Goal: Task Accomplishment & Management: Complete application form

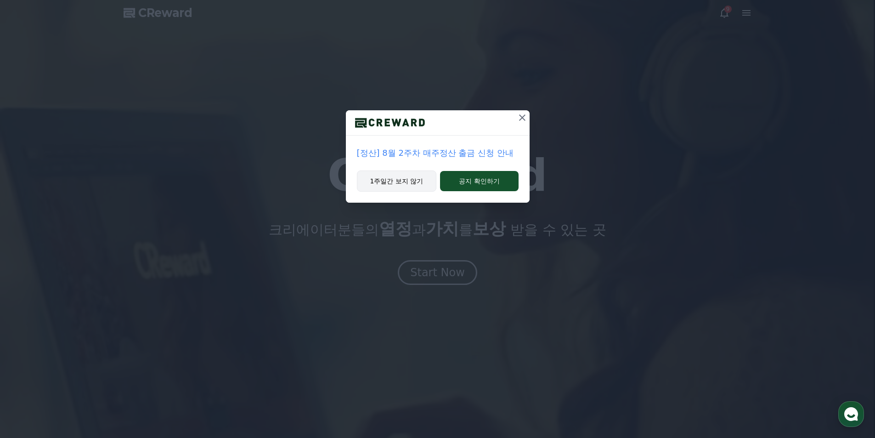
click at [401, 184] on button "1주일간 보지 않기" at bounding box center [397, 180] width 80 height 21
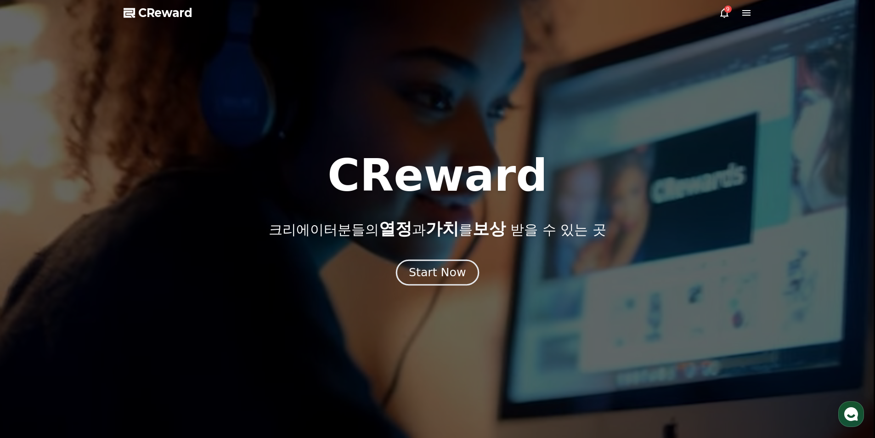
click at [440, 269] on div "Start Now" at bounding box center [437, 273] width 57 height 16
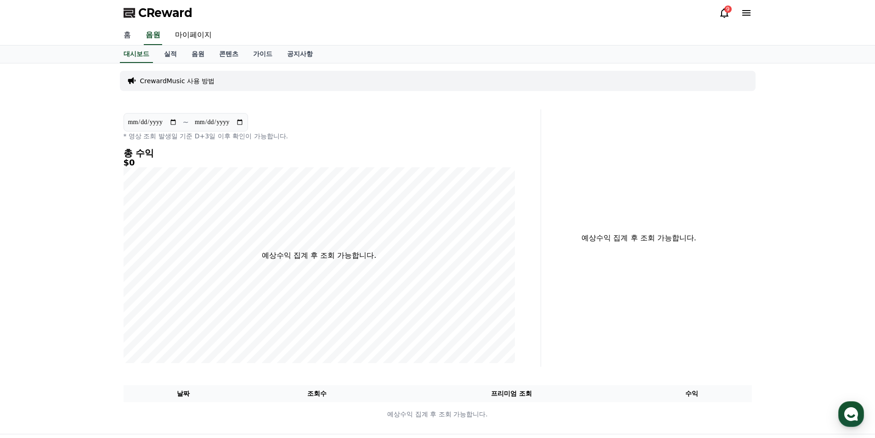
click at [127, 34] on link "홈" at bounding box center [127, 35] width 22 height 19
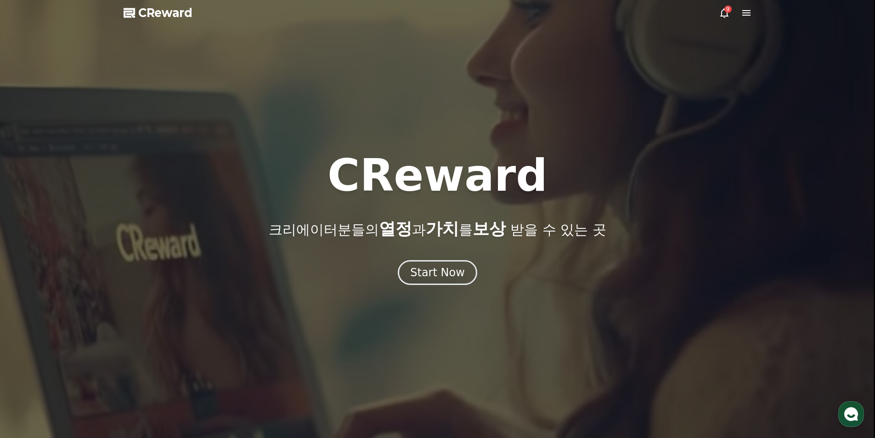
click at [750, 11] on icon at bounding box center [746, 12] width 11 height 11
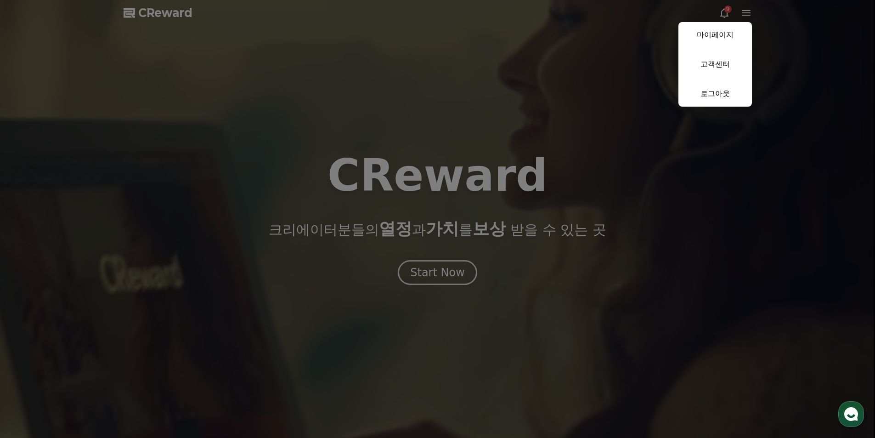
click at [726, 13] on button "close" at bounding box center [437, 219] width 875 height 438
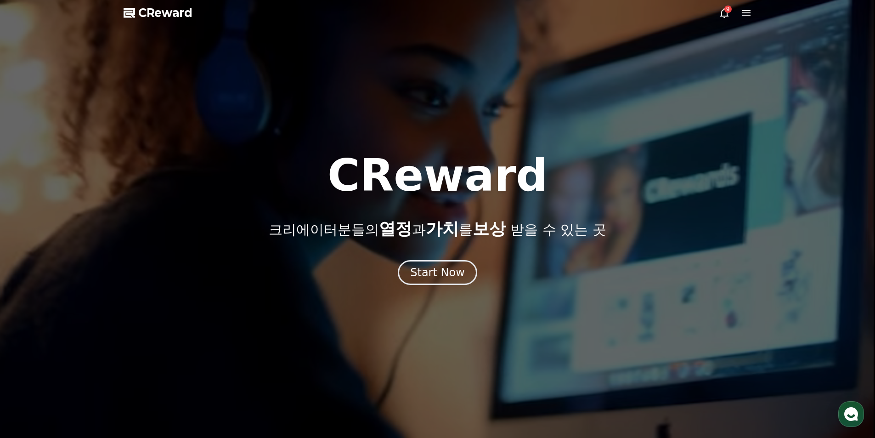
click at [726, 13] on icon at bounding box center [724, 12] width 11 height 11
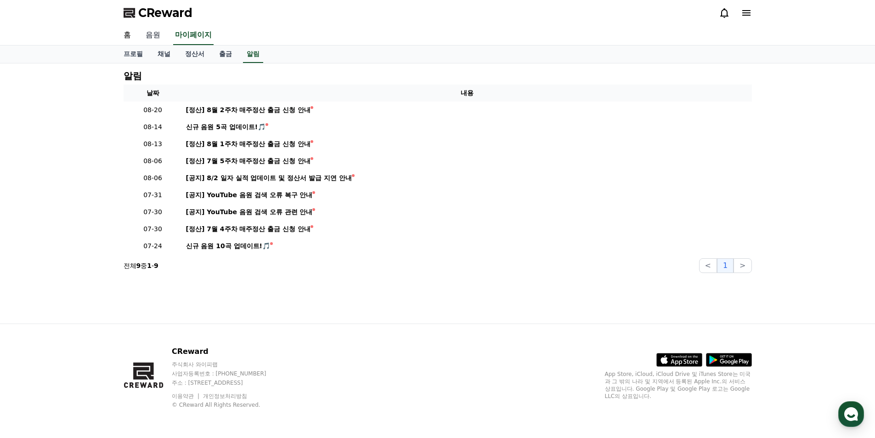
click at [152, 35] on link "음원" at bounding box center [152, 35] width 29 height 19
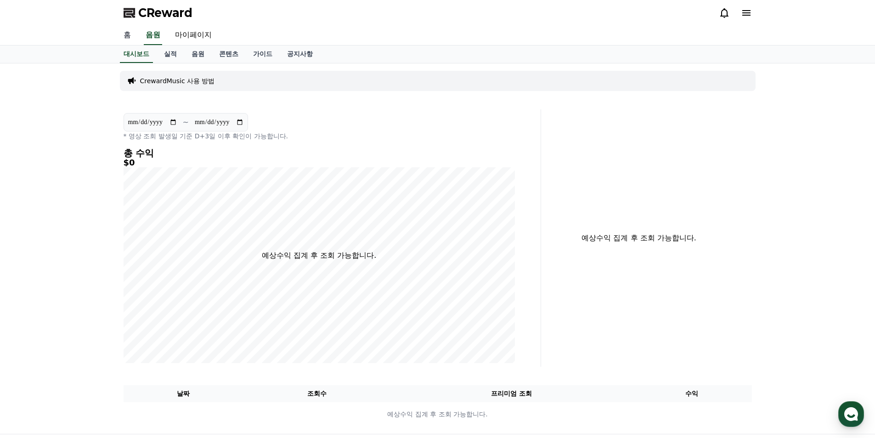
click at [125, 34] on link "홈" at bounding box center [127, 35] width 22 height 19
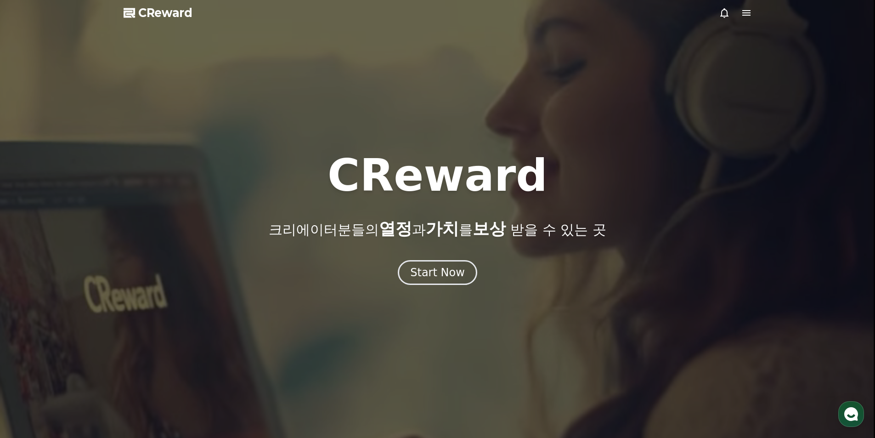
click at [439, 225] on span "가치" at bounding box center [442, 228] width 33 height 19
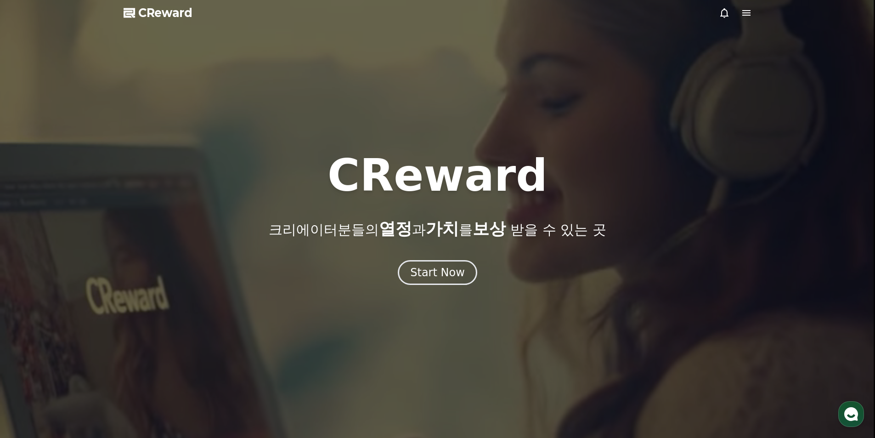
click at [165, 13] on span "CReward" at bounding box center [165, 13] width 54 height 15
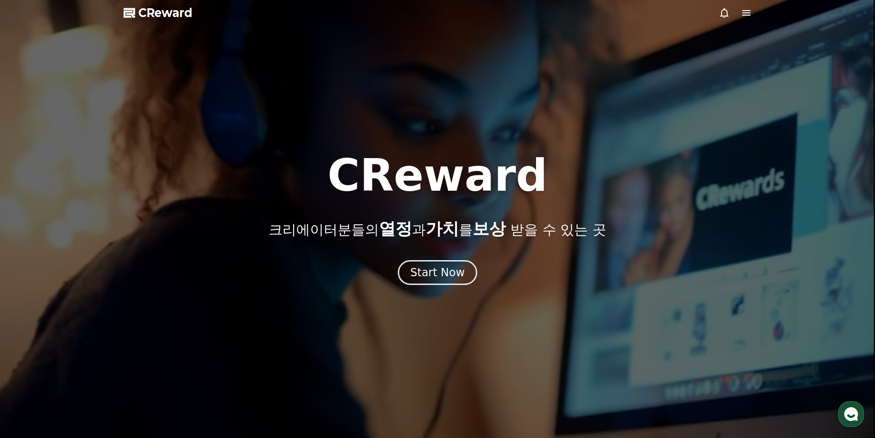
click at [747, 11] on icon at bounding box center [746, 13] width 8 height 6
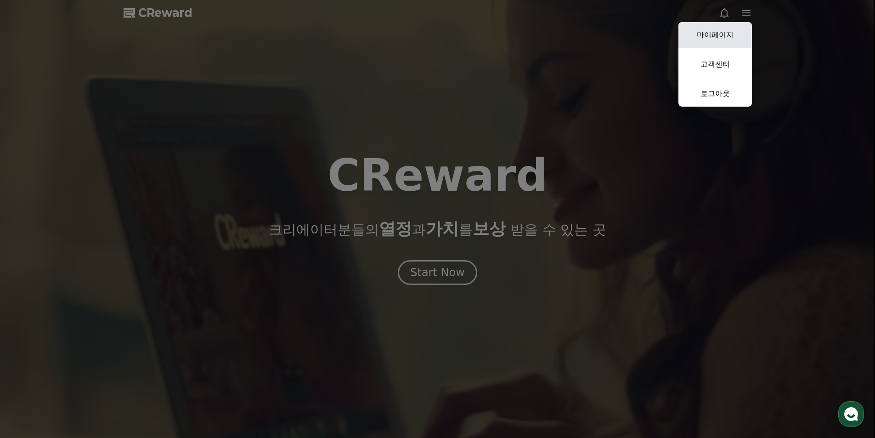
click at [726, 34] on link "마이페이지" at bounding box center [716, 35] width 74 height 26
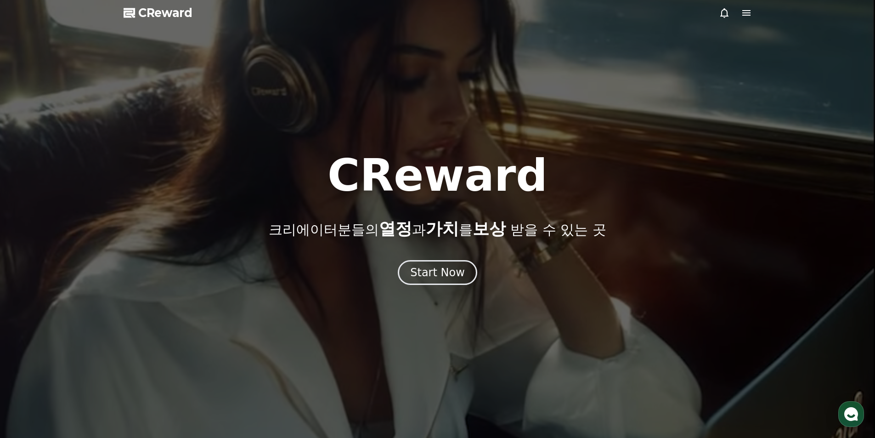
select select "**********"
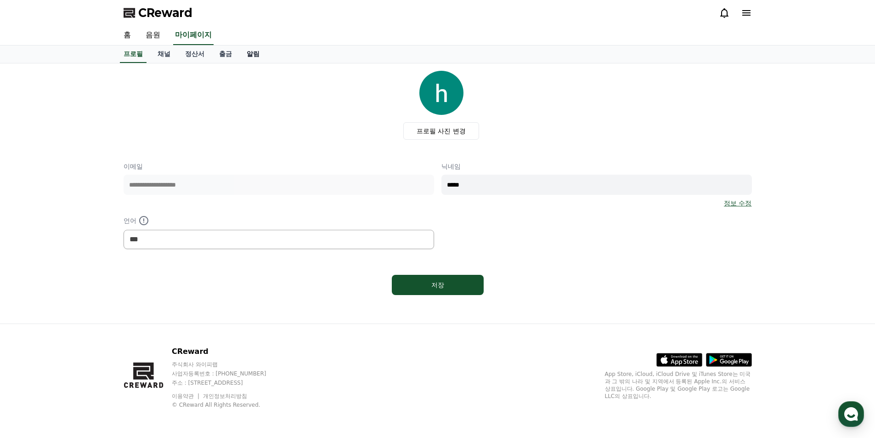
click at [251, 55] on link "알림" at bounding box center [253, 53] width 28 height 17
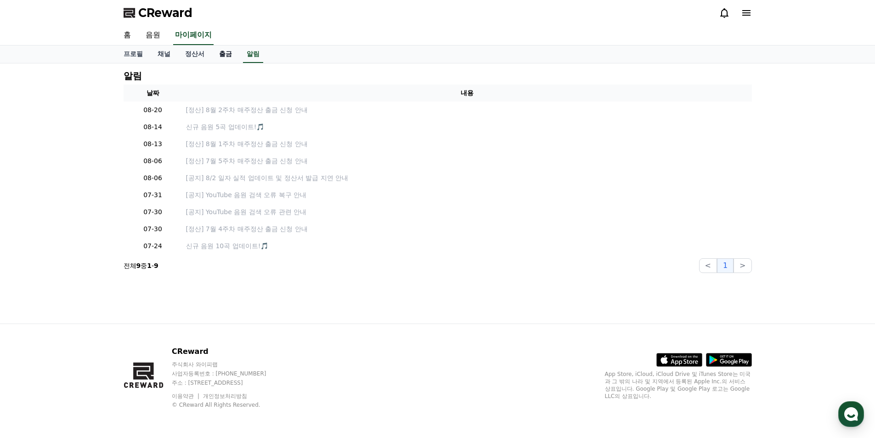
click at [221, 55] on link "출금" at bounding box center [226, 53] width 28 height 17
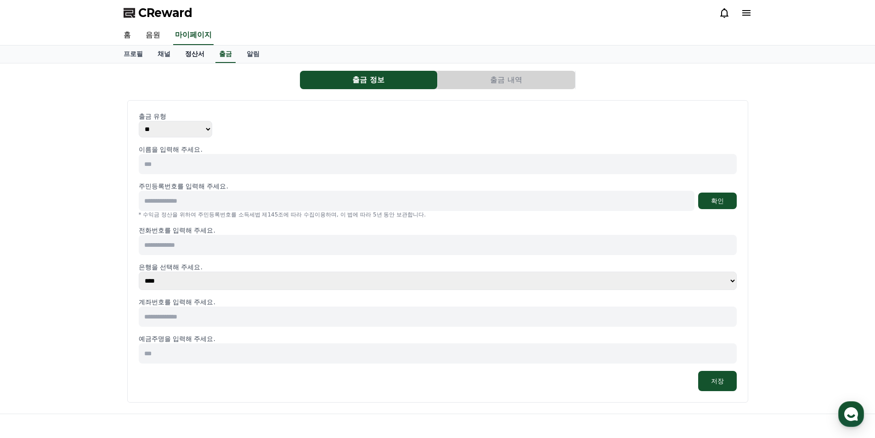
click at [192, 56] on link "정산서" at bounding box center [195, 53] width 34 height 17
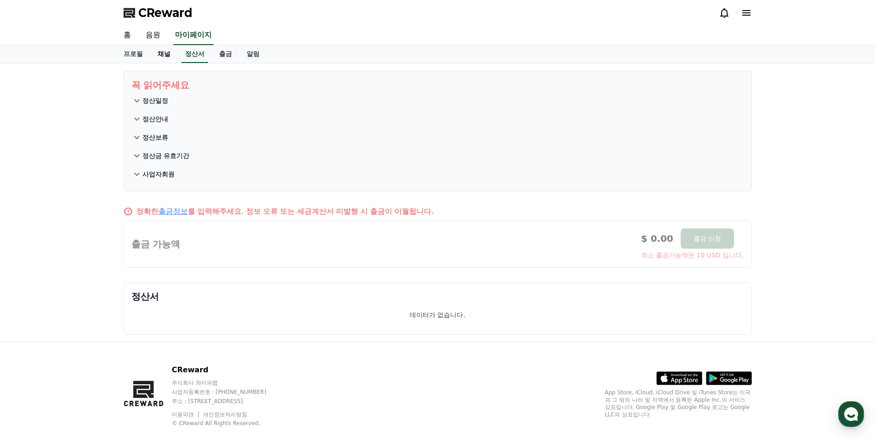
click at [165, 57] on link "채널" at bounding box center [164, 53] width 28 height 17
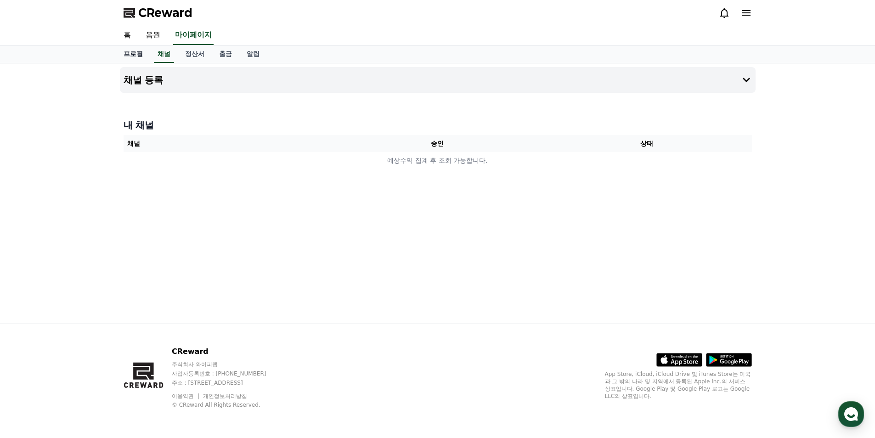
click at [126, 57] on link "프로필" at bounding box center [133, 53] width 34 height 17
select select "**********"
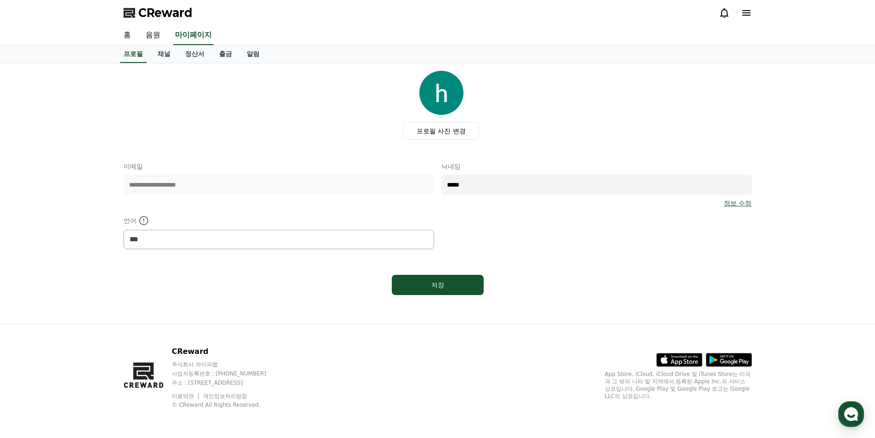
click at [124, 37] on link "홈" at bounding box center [127, 35] width 22 height 19
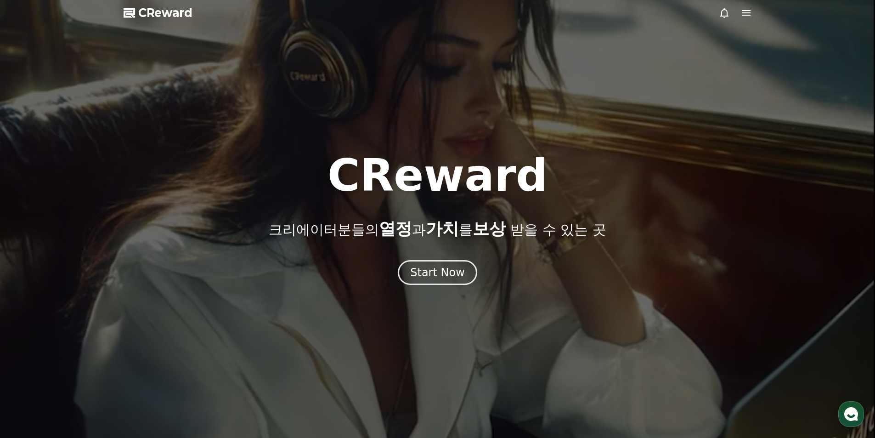
click at [846, 412] on use "button" at bounding box center [851, 414] width 14 height 14
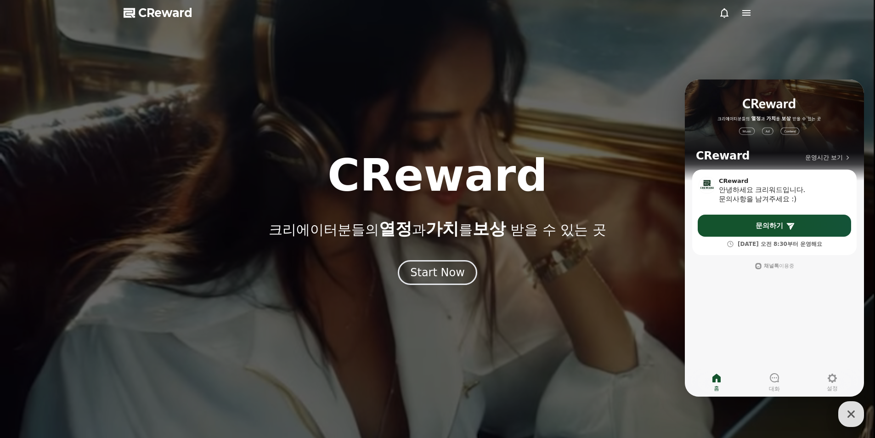
drag, startPoint x: 639, startPoint y: 246, endPoint x: 637, endPoint y: 242, distance: 4.7
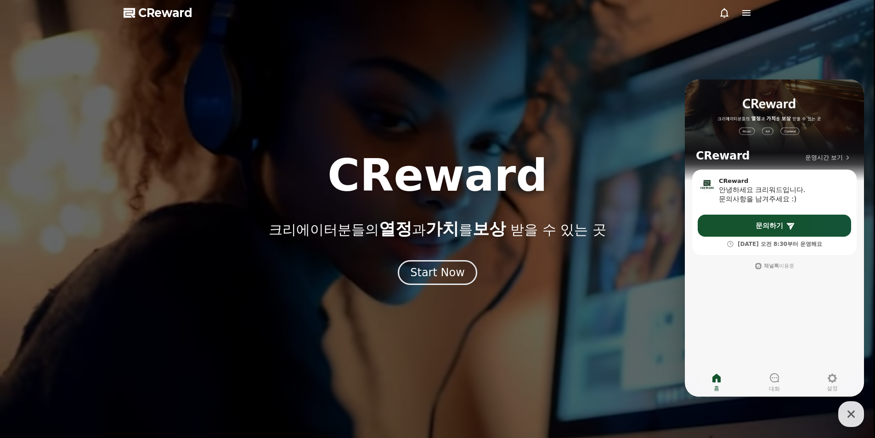
click at [639, 246] on div "CReward 크리에이터분들의 열정 과 가치 를 보상 받을 수 있는 곳 Start Now" at bounding box center [437, 218] width 875 height 131
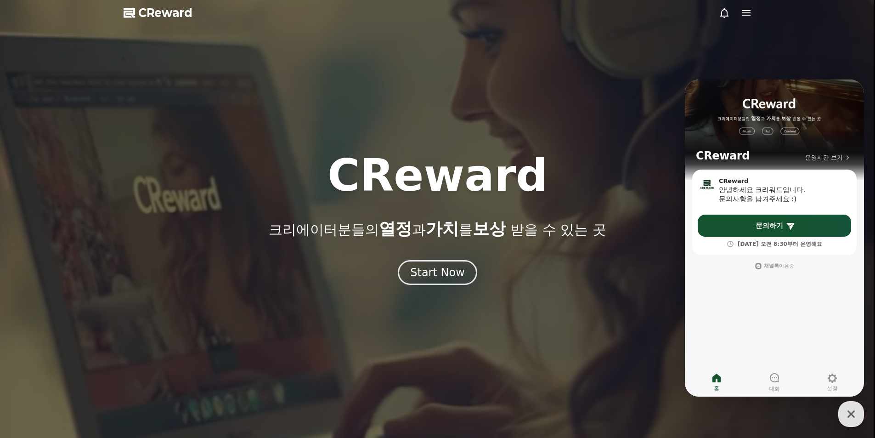
click at [797, 39] on div at bounding box center [437, 219] width 875 height 438
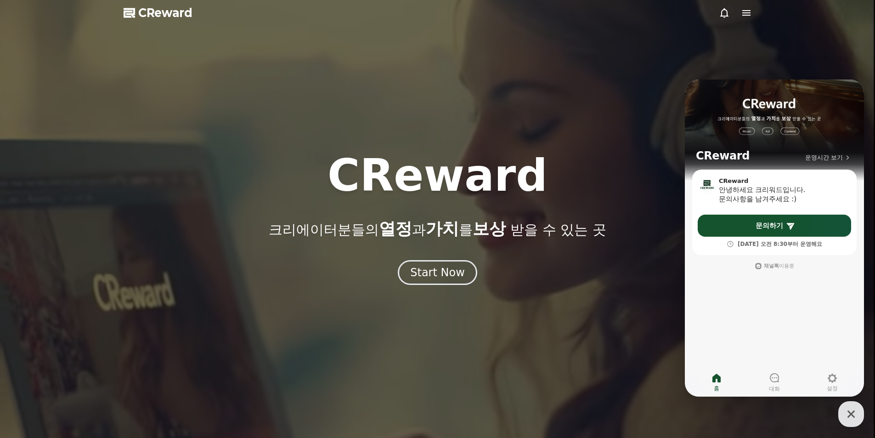
click at [733, 25] on div at bounding box center [437, 219] width 875 height 438
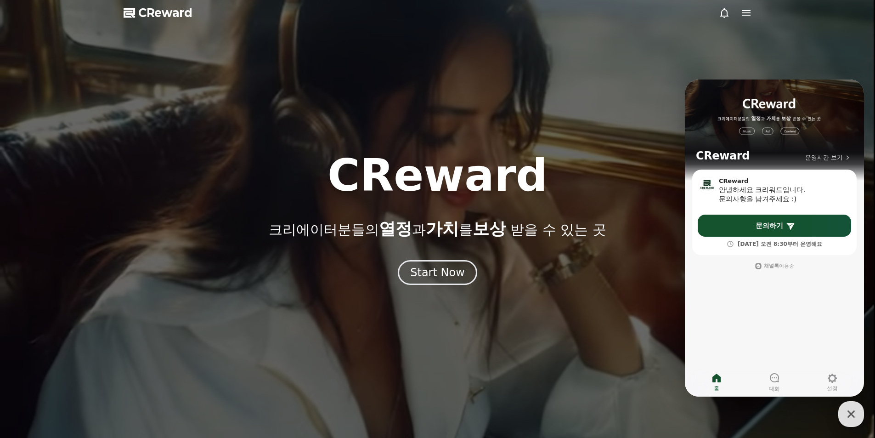
click at [158, 12] on span "CReward" at bounding box center [165, 13] width 54 height 15
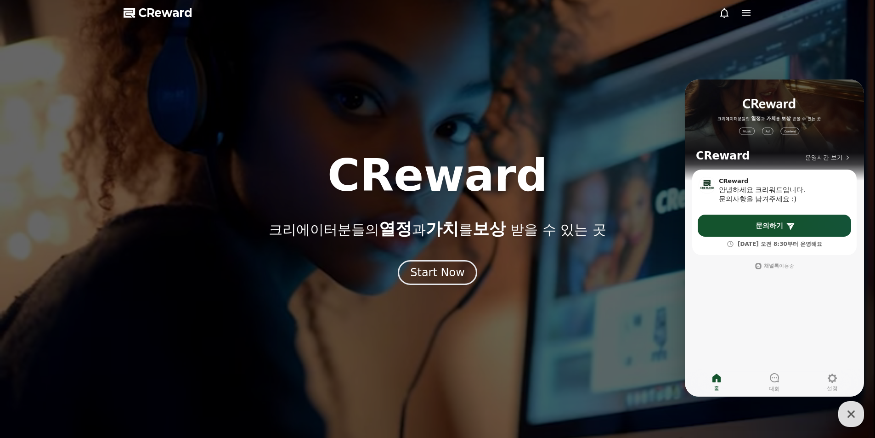
click at [850, 412] on icon "button" at bounding box center [851, 414] width 17 height 17
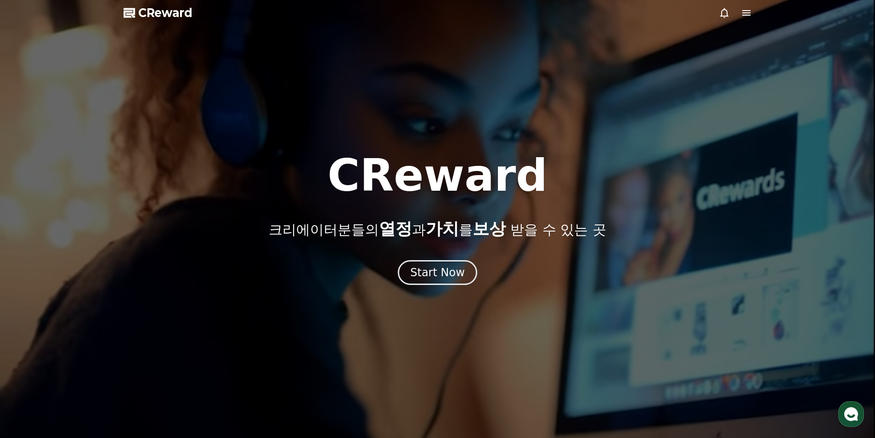
click at [725, 12] on icon at bounding box center [724, 12] width 11 height 11
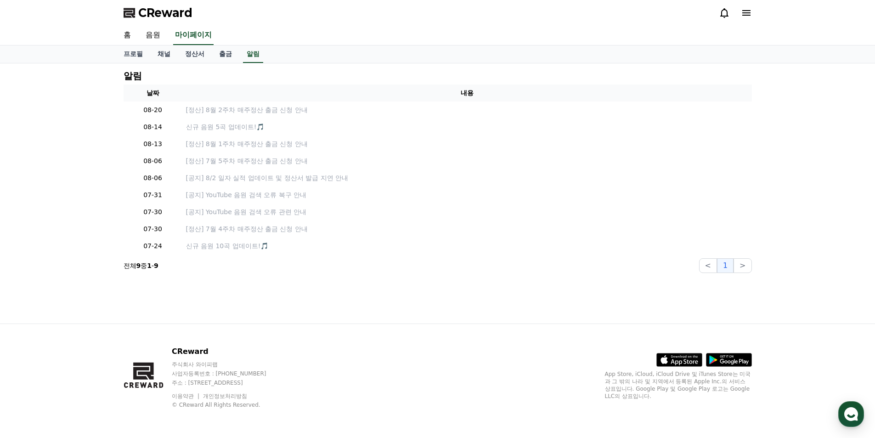
click at [153, 15] on span "CReward" at bounding box center [165, 13] width 54 height 15
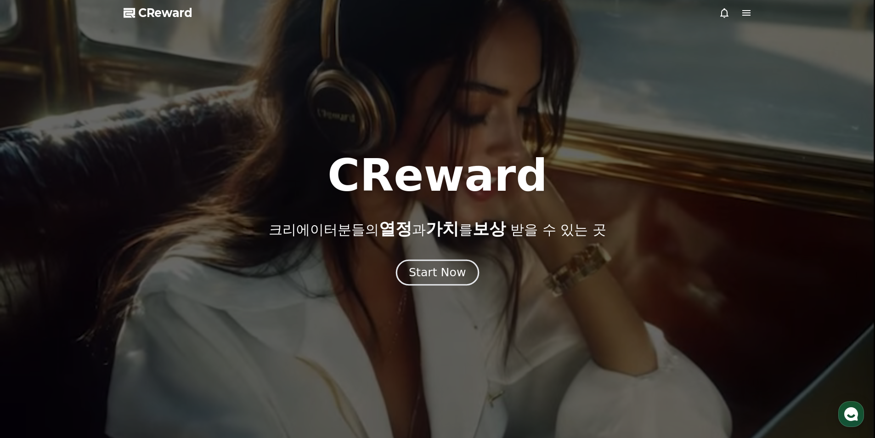
click at [446, 276] on div "Start Now" at bounding box center [437, 273] width 57 height 16
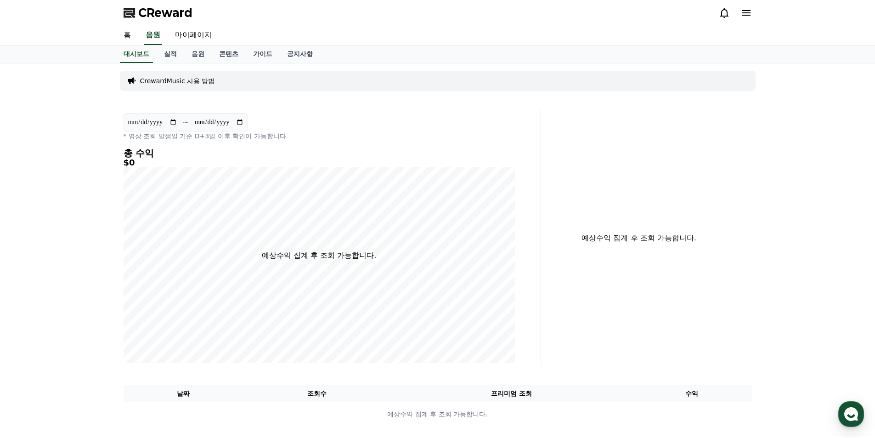
click at [150, 82] on p "CrewardMusic 사용 방법" at bounding box center [177, 80] width 75 height 9
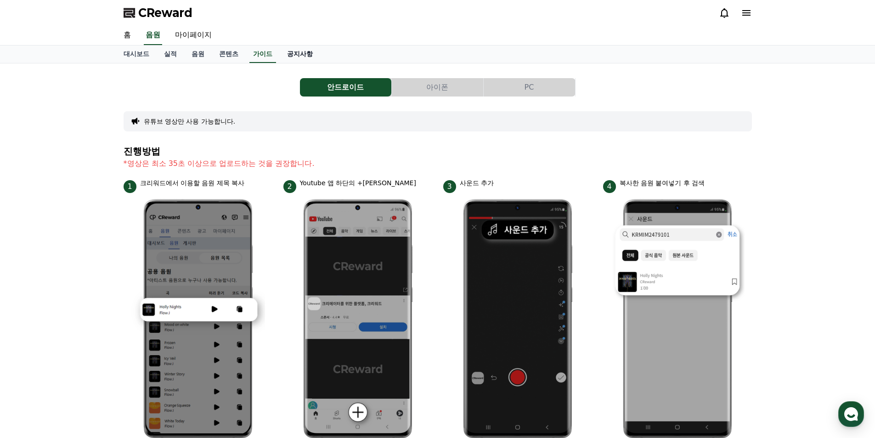
click at [299, 54] on link "공지사항" at bounding box center [300, 53] width 40 height 17
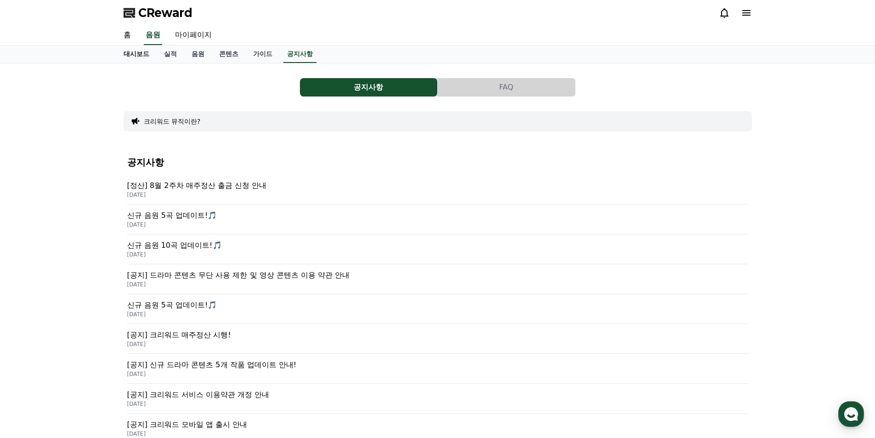
click at [133, 51] on link "대시보드" at bounding box center [136, 53] width 40 height 17
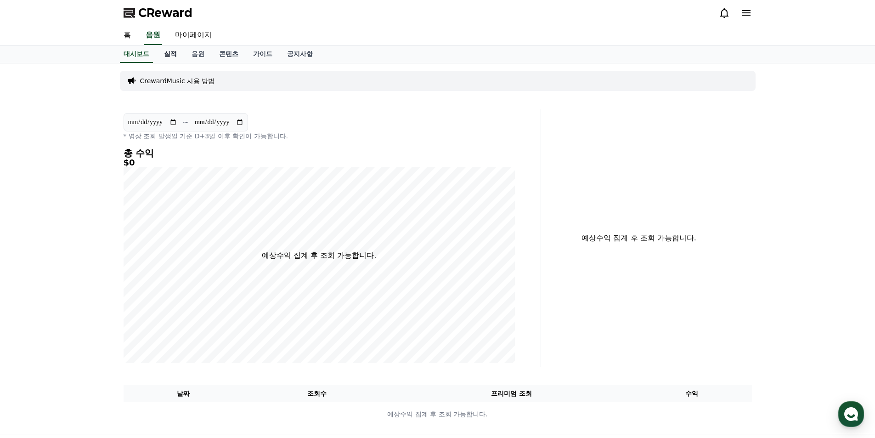
click at [172, 53] on link "실적" at bounding box center [171, 53] width 28 height 17
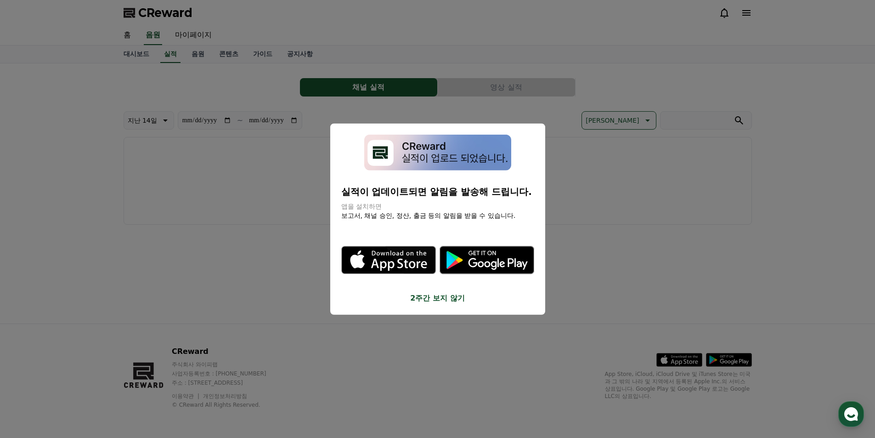
click at [198, 52] on button "close modal" at bounding box center [437, 219] width 875 height 438
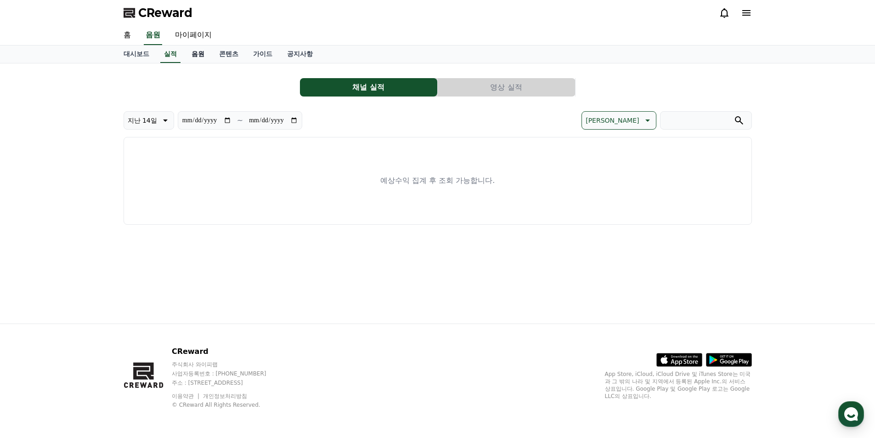
click at [199, 52] on link "음원" at bounding box center [198, 53] width 28 height 17
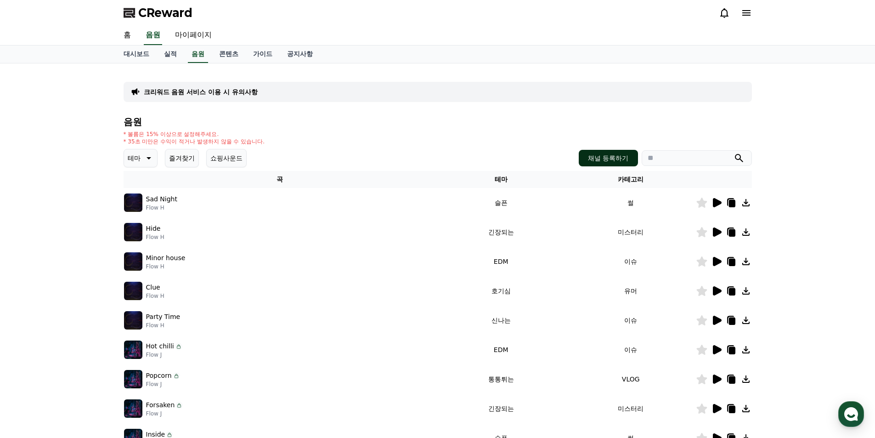
click at [613, 158] on button "채널 등록하기" at bounding box center [608, 158] width 59 height 17
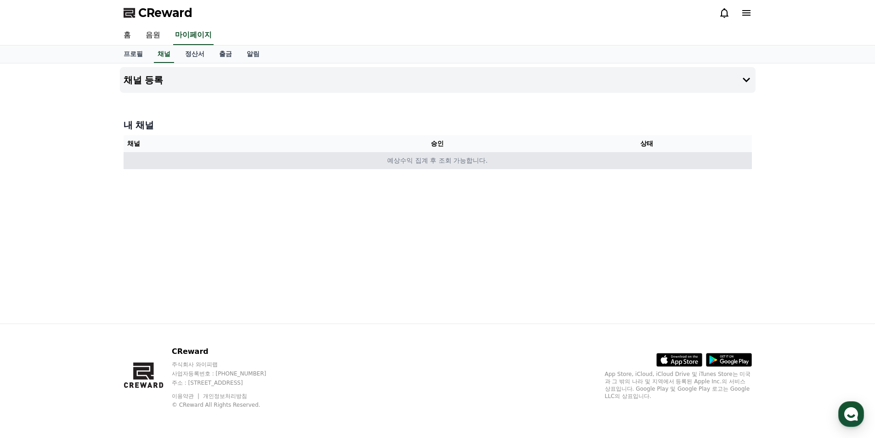
click at [419, 164] on td "예상수익 집계 후 조회 가능합니다." at bounding box center [438, 160] width 629 height 17
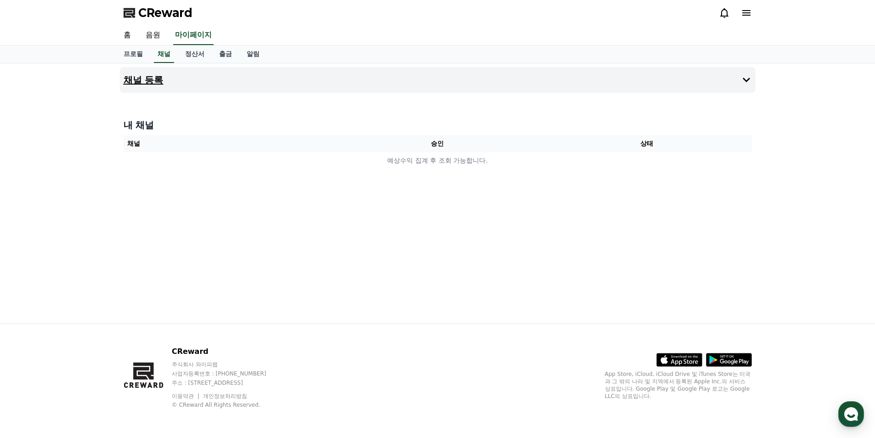
click at [216, 81] on button "채널 등록" at bounding box center [438, 80] width 636 height 26
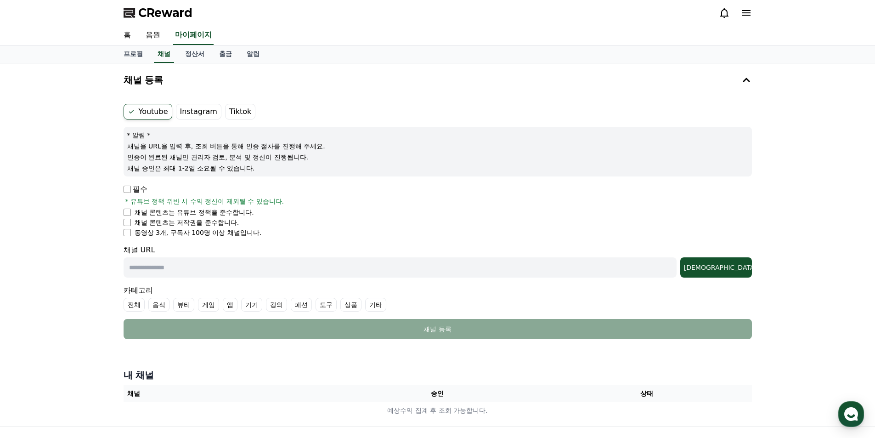
click at [155, 112] on label "Youtube" at bounding box center [148, 112] width 49 height 16
click at [198, 264] on input "text" at bounding box center [400, 267] width 553 height 20
click at [136, 266] on input "text" at bounding box center [400, 267] width 553 height 20
paste input "**********"
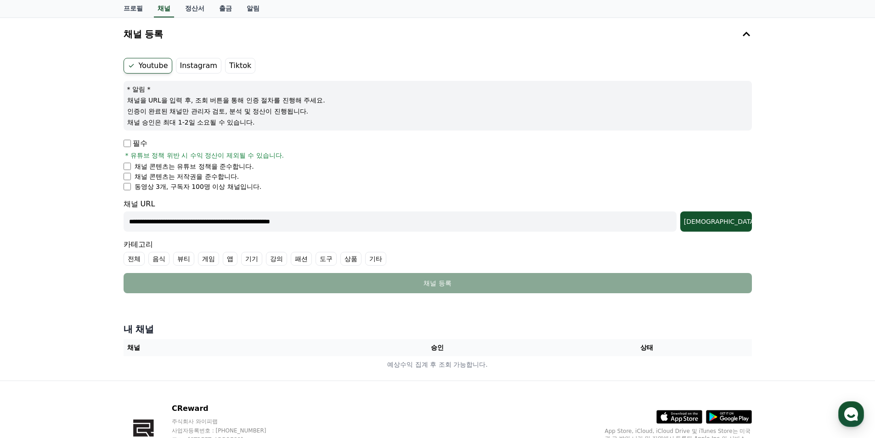
scroll to position [92, 0]
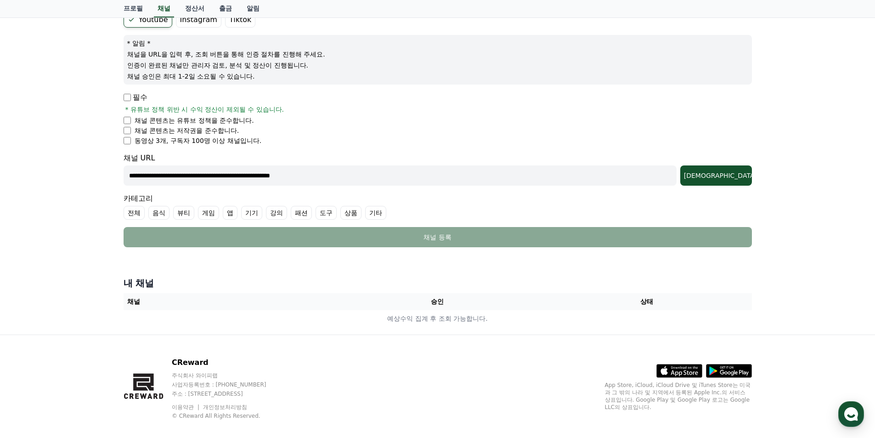
type input "**********"
click at [351, 213] on label "상품" at bounding box center [350, 213] width 21 height 14
click at [737, 176] on div "조회" at bounding box center [716, 175] width 64 height 9
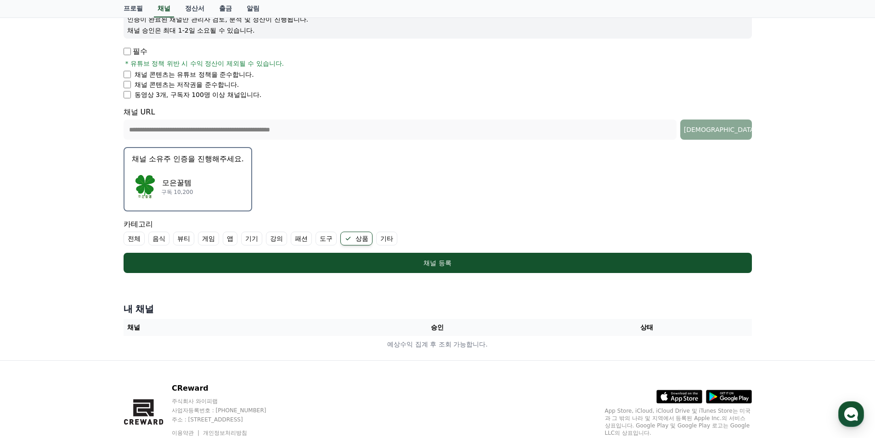
scroll to position [175, 0]
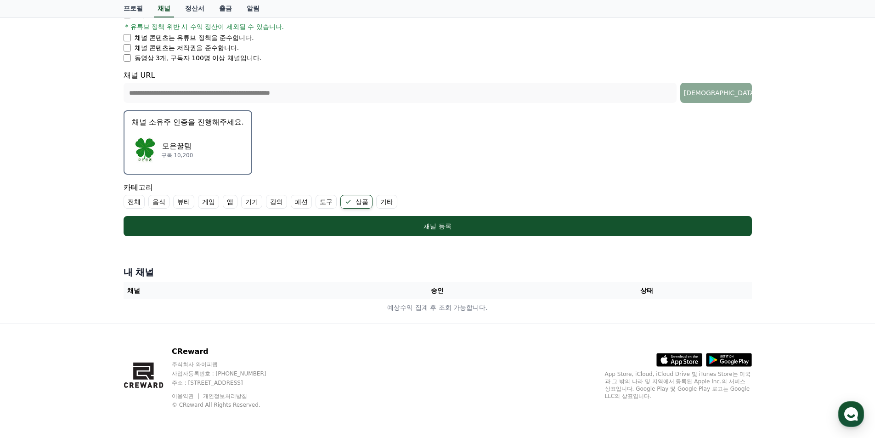
click at [206, 142] on div "모은꿀템 구독 10,200" at bounding box center [188, 149] width 112 height 37
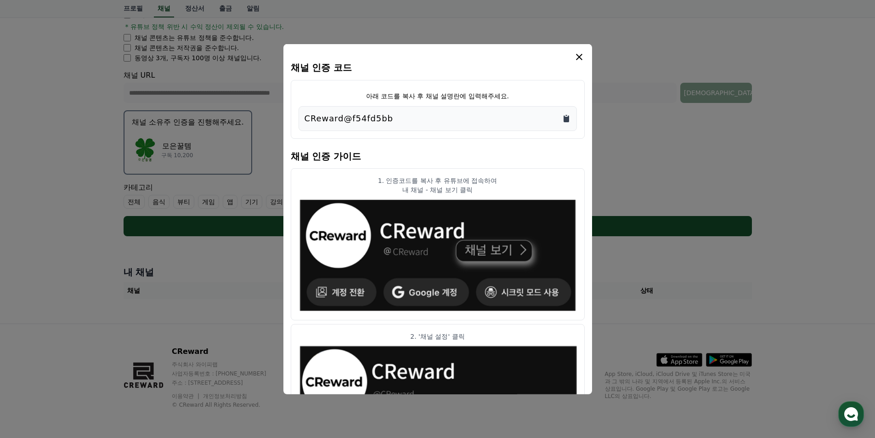
click at [567, 119] on icon "Copy to clipboard" at bounding box center [567, 118] width 6 height 7
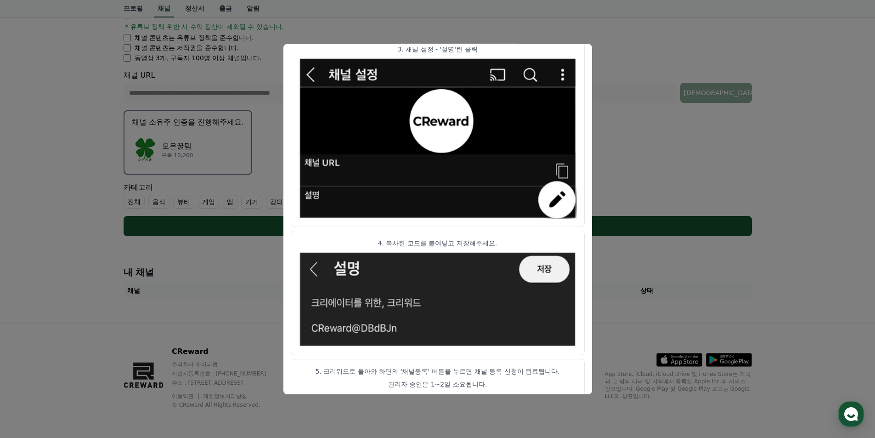
scroll to position [443, 0]
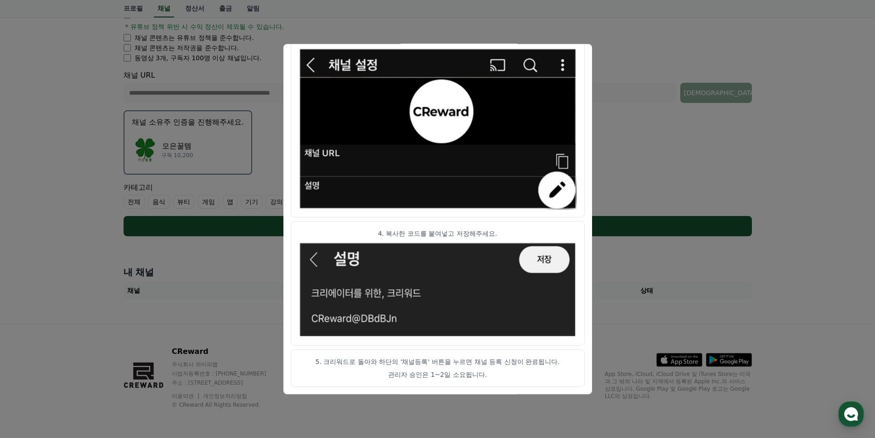
click at [640, 105] on button "close modal" at bounding box center [437, 219] width 875 height 438
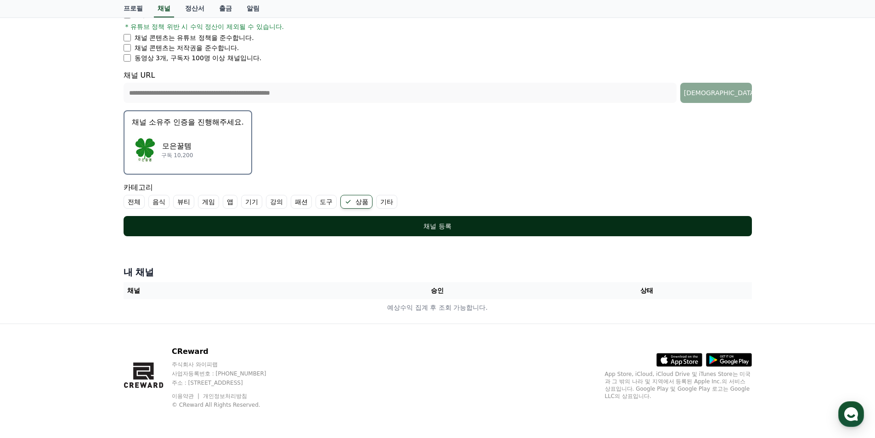
click at [447, 226] on div "채널 등록" at bounding box center [438, 225] width 592 height 9
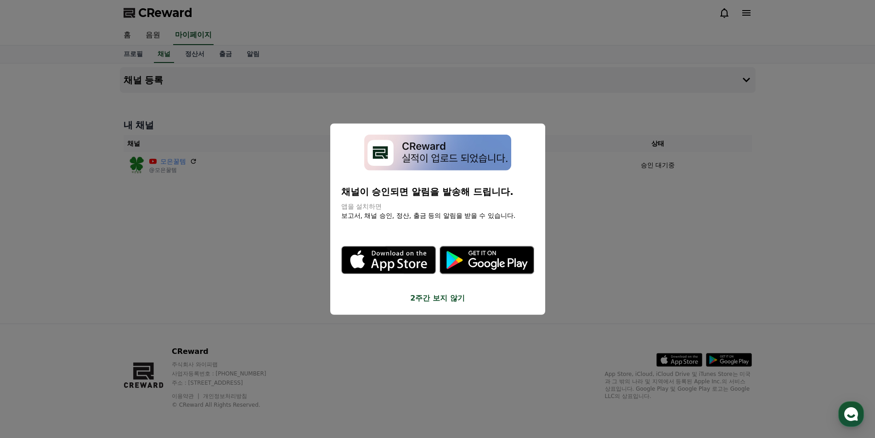
click at [592, 283] on button "close modal" at bounding box center [437, 219] width 875 height 438
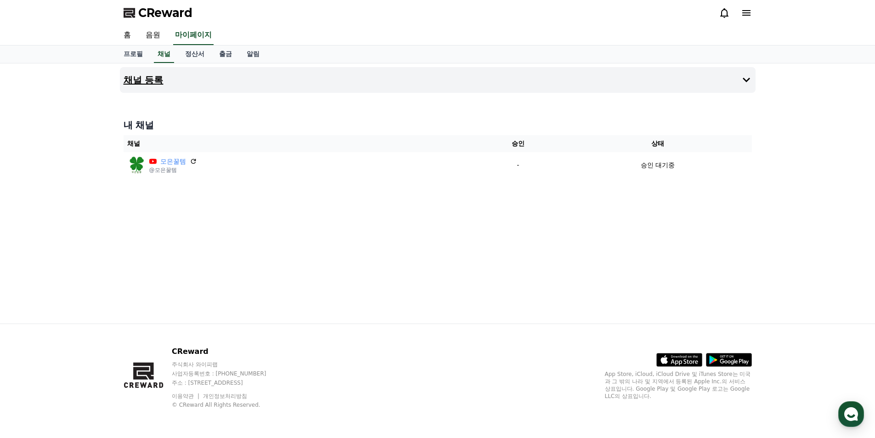
click at [229, 82] on button "채널 등록" at bounding box center [438, 80] width 636 height 26
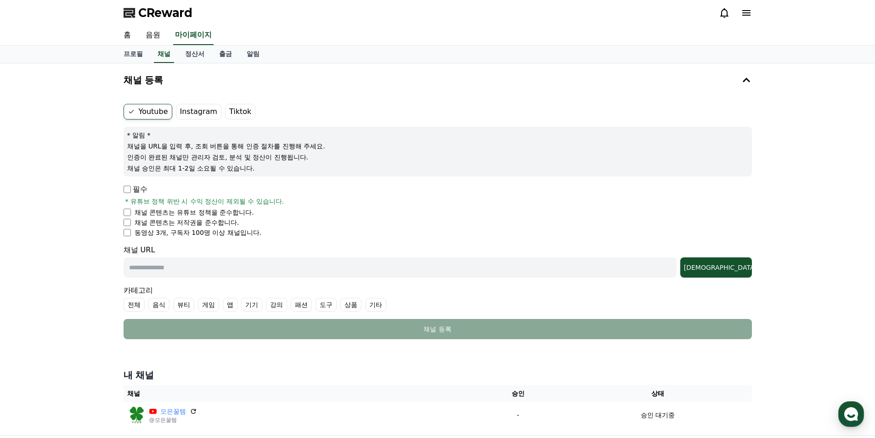
click at [155, 110] on label "Youtube" at bounding box center [148, 112] width 49 height 16
click at [198, 268] on input "text" at bounding box center [400, 267] width 553 height 20
click at [173, 264] on input "text" at bounding box center [400, 267] width 553 height 20
paste input "**********"
type input "**********"
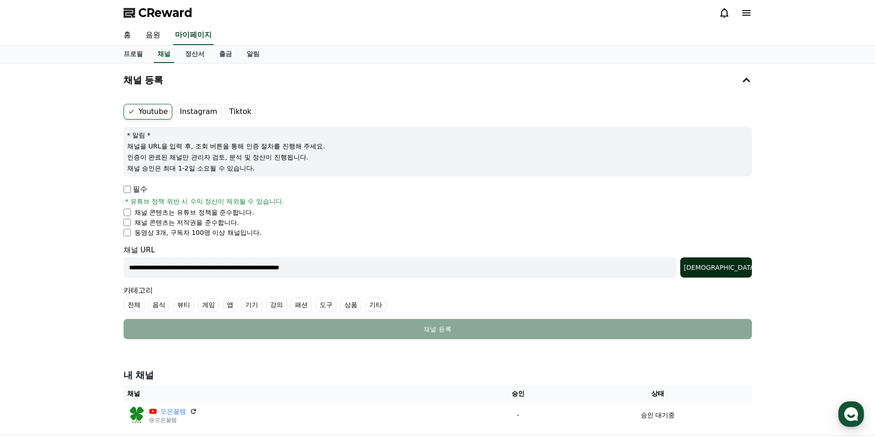
click at [736, 263] on div "조회" at bounding box center [716, 267] width 64 height 9
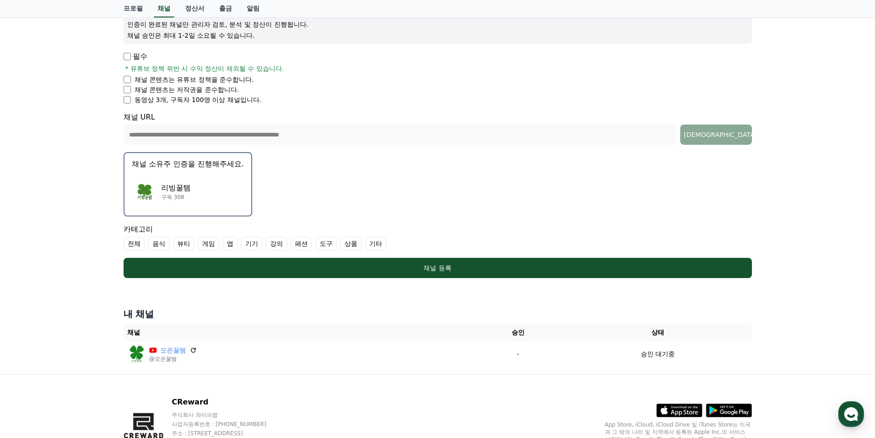
scroll to position [183, 0]
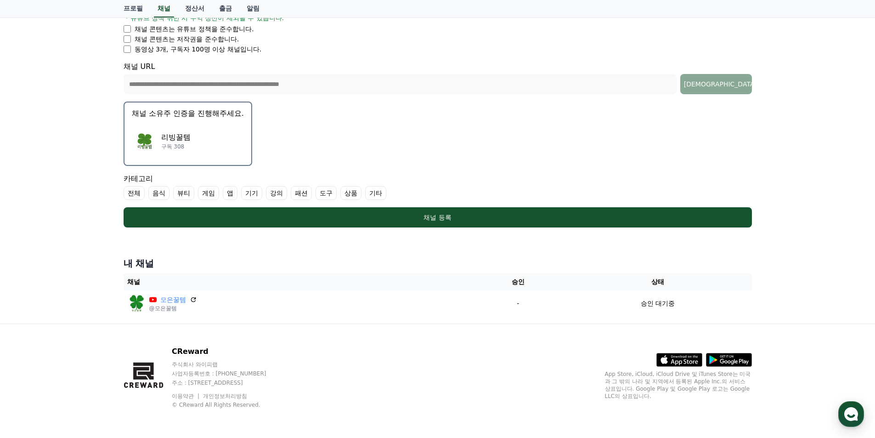
click at [351, 194] on label "상품" at bounding box center [350, 193] width 21 height 14
click at [193, 137] on div "리빙꿀템 구독 308" at bounding box center [188, 141] width 112 height 37
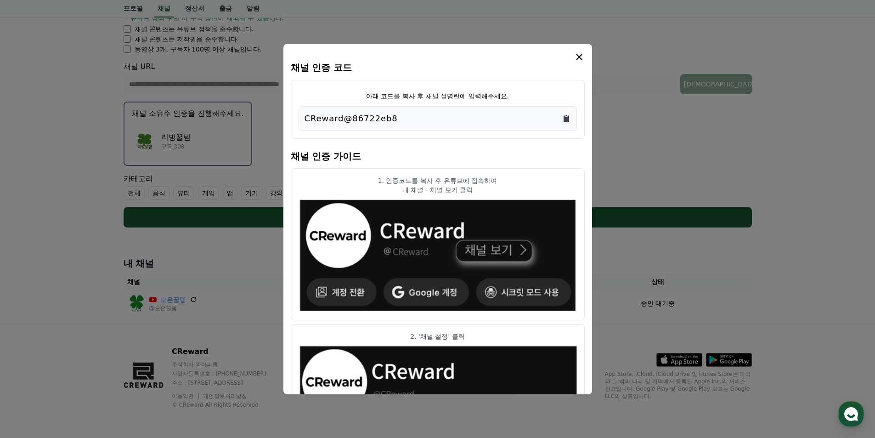
click at [567, 117] on icon "Copy to clipboard" at bounding box center [567, 118] width 6 height 7
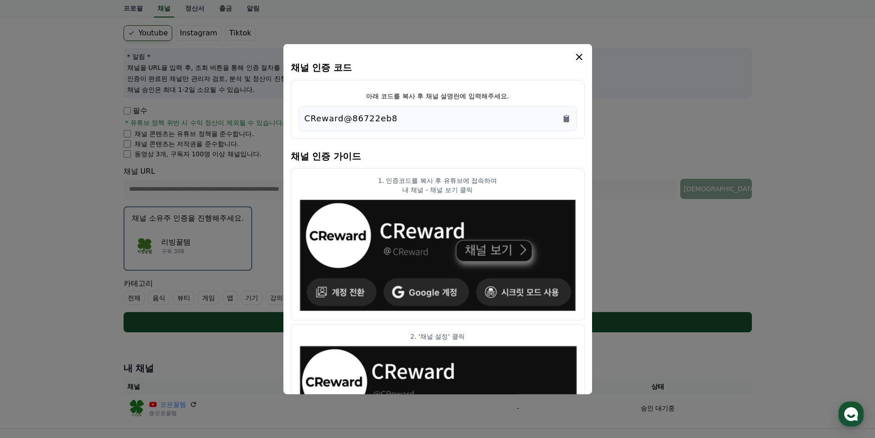
scroll to position [0, 0]
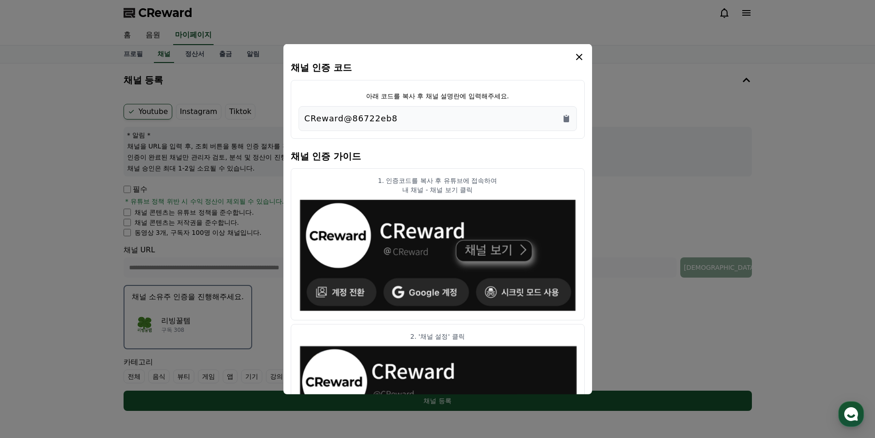
click at [578, 59] on icon "modal" at bounding box center [579, 56] width 11 height 11
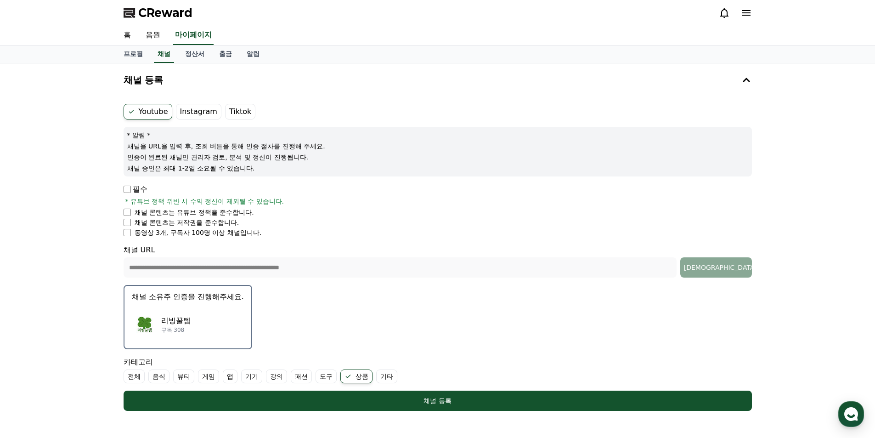
click at [178, 323] on p "리빙꿀템" at bounding box center [175, 320] width 29 height 11
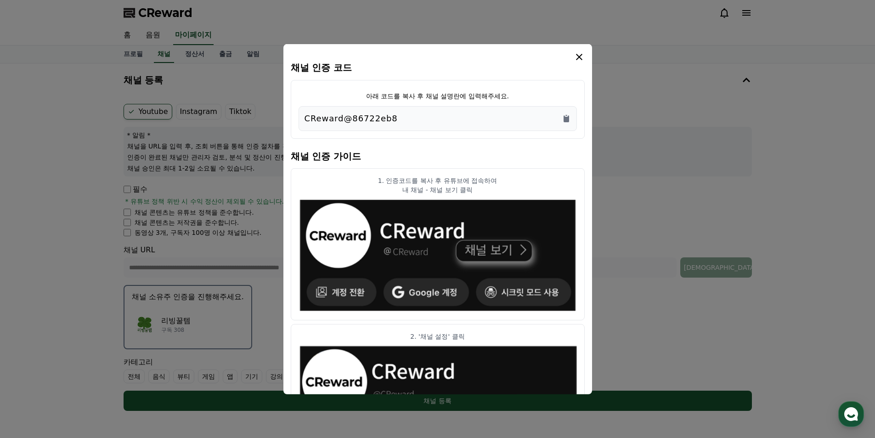
drag, startPoint x: 580, startPoint y: 58, endPoint x: 573, endPoint y: 89, distance: 31.5
click at [580, 58] on icon "modal" at bounding box center [579, 56] width 6 height 6
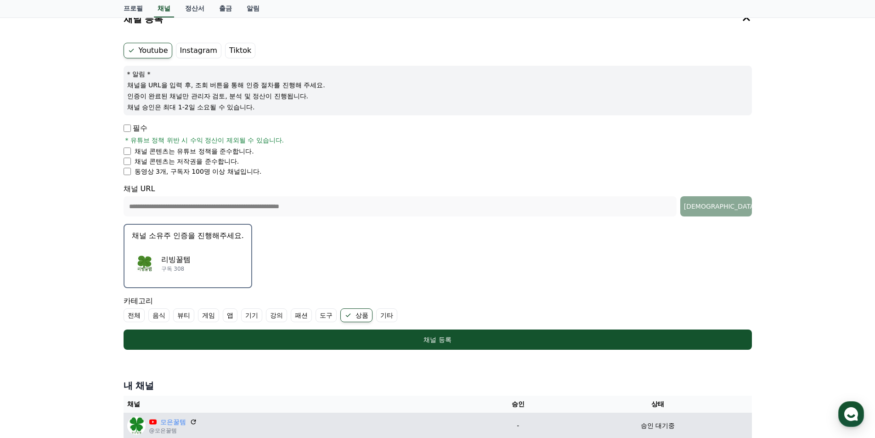
scroll to position [183, 0]
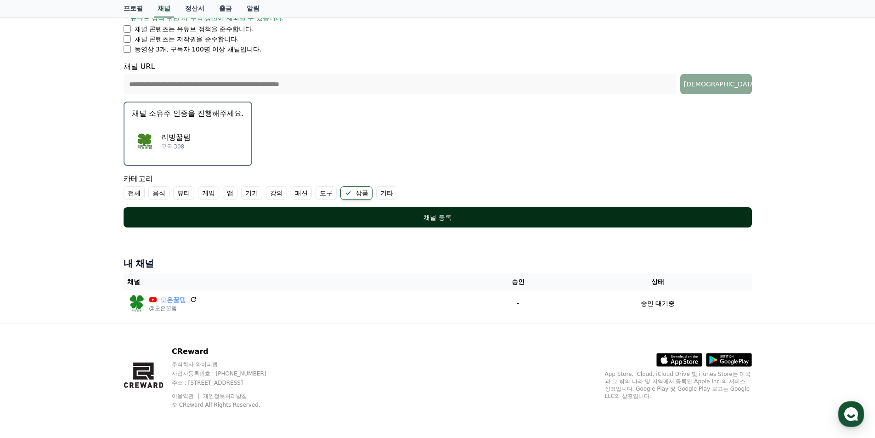
click at [448, 218] on div "채널 등록" at bounding box center [438, 217] width 592 height 9
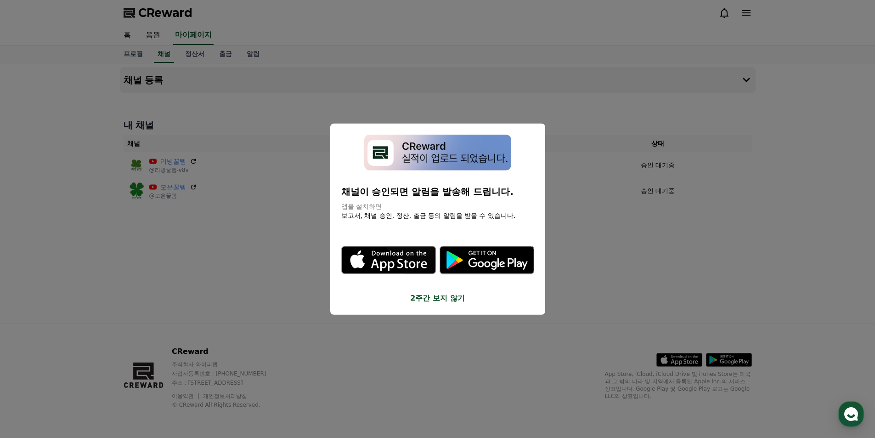
click at [601, 263] on button "close modal" at bounding box center [437, 219] width 875 height 438
